Goal: Task Accomplishment & Management: Use online tool/utility

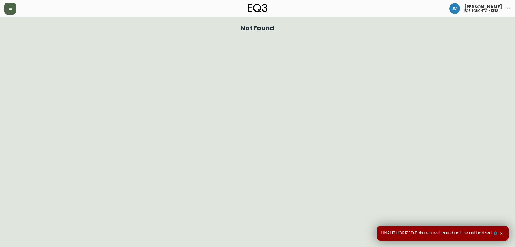
click at [12, 10] on icon "button" at bounding box center [10, 8] width 4 height 4
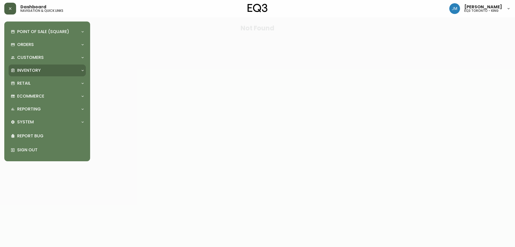
click at [36, 71] on p "Inventory" at bounding box center [29, 70] width 24 height 6
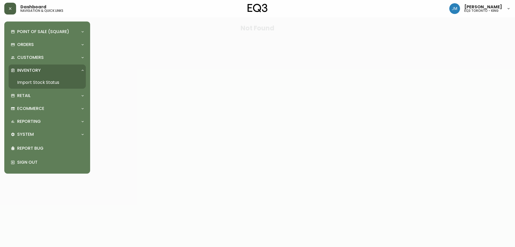
click at [38, 82] on link "Import Stock Status" at bounding box center [47, 82] width 77 height 12
